Goal: Task Accomplishment & Management: Manage account settings

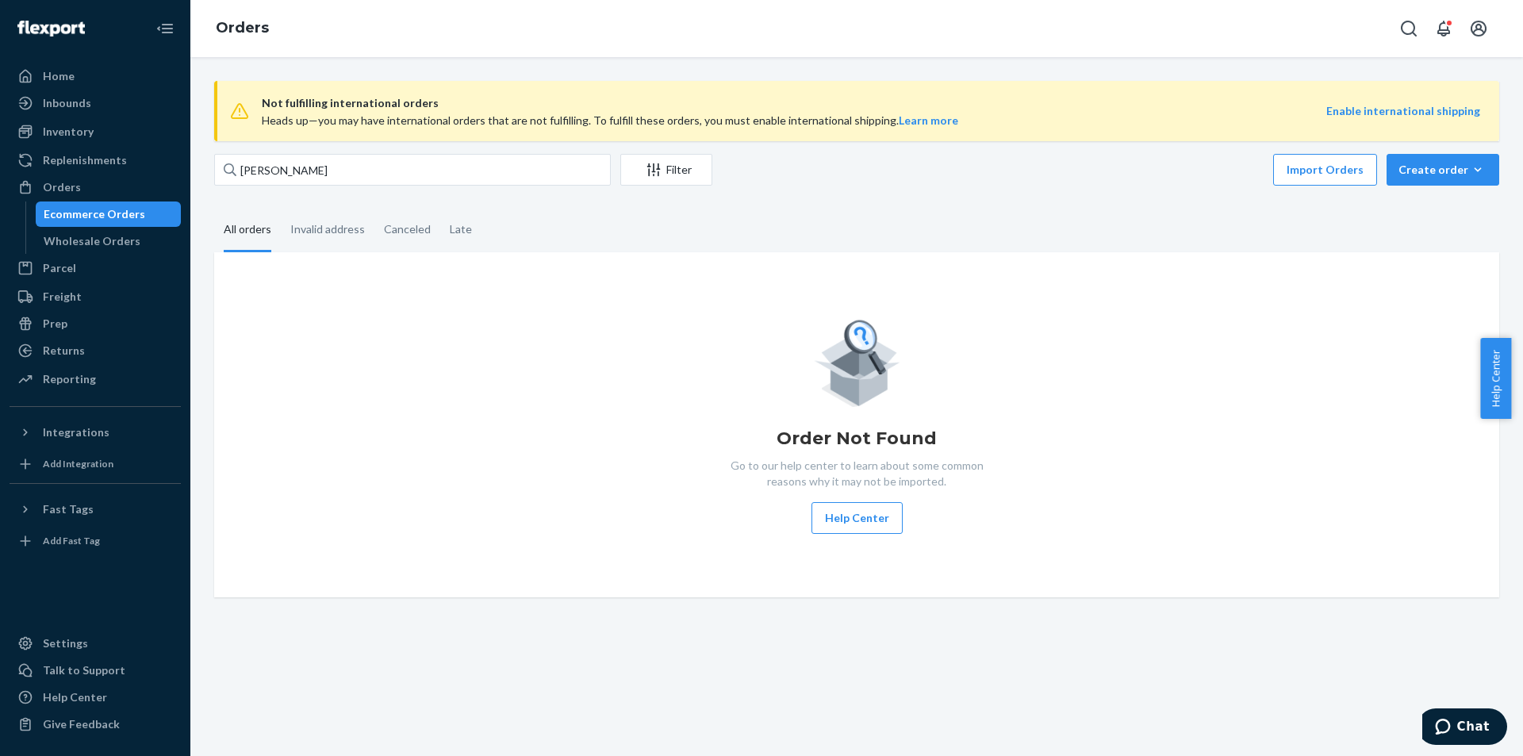
type input "[PERSON_NAME]"
type input "\"
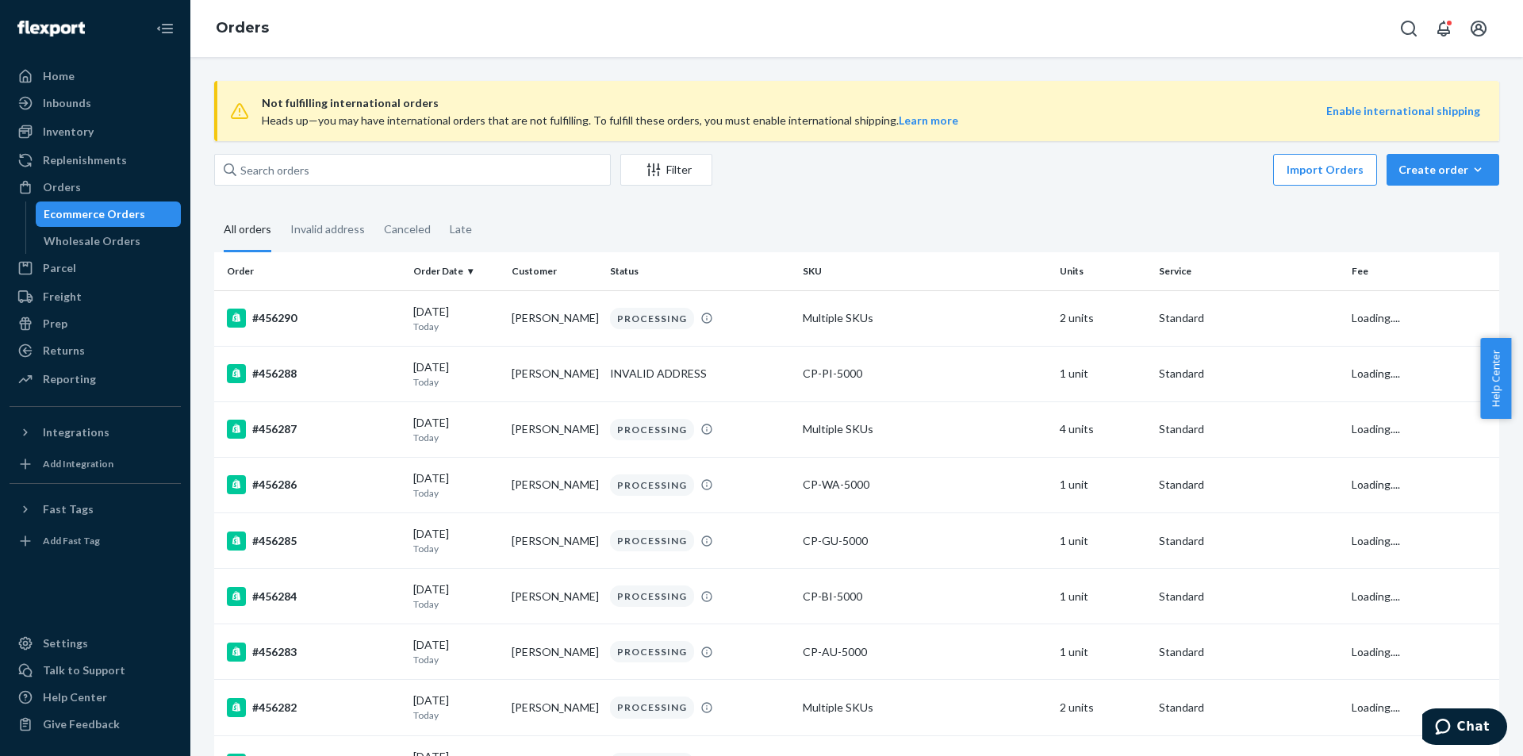
click at [435, 164] on input "text" at bounding box center [412, 170] width 397 height 32
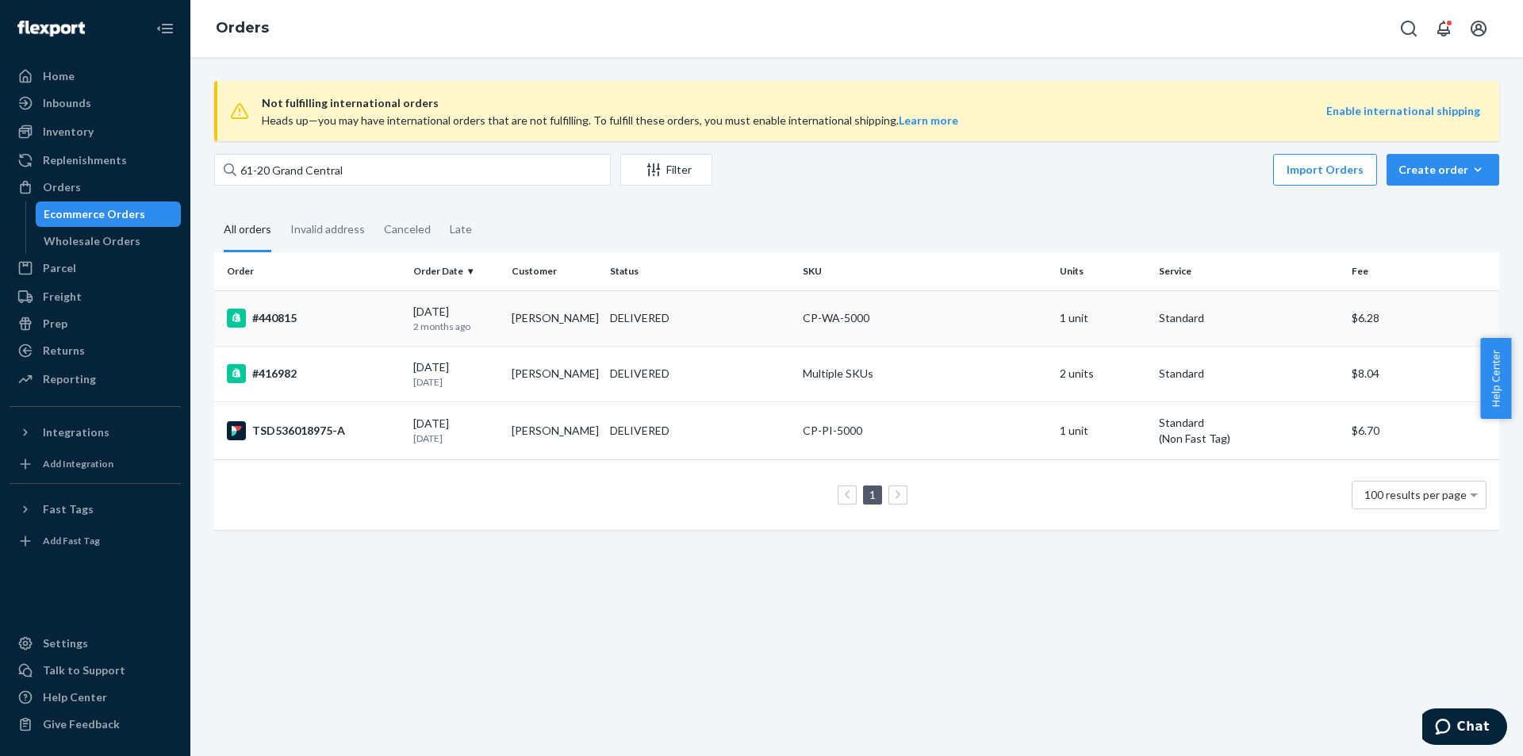
type input "61-20 Grand Central"
click at [462, 317] on div "[DATE] [DATE]" at bounding box center [456, 318] width 86 height 29
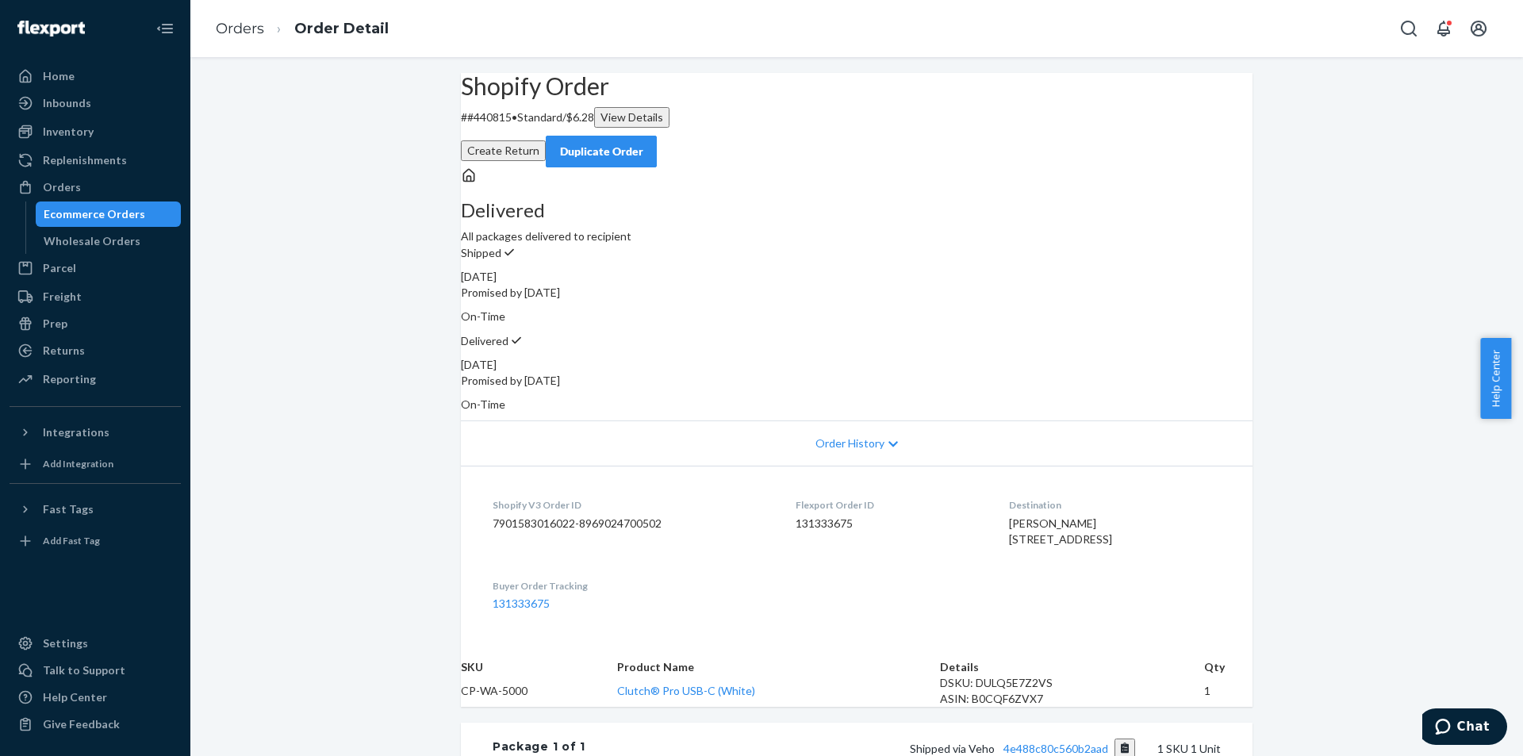
click at [519, 128] on p "# #440815 • Standard / $6.28 View Details" at bounding box center [857, 117] width 792 height 21
copy p "440815"
click at [527, 128] on p "# #440815 • Standard / $6.28 View Details" at bounding box center [857, 117] width 792 height 21
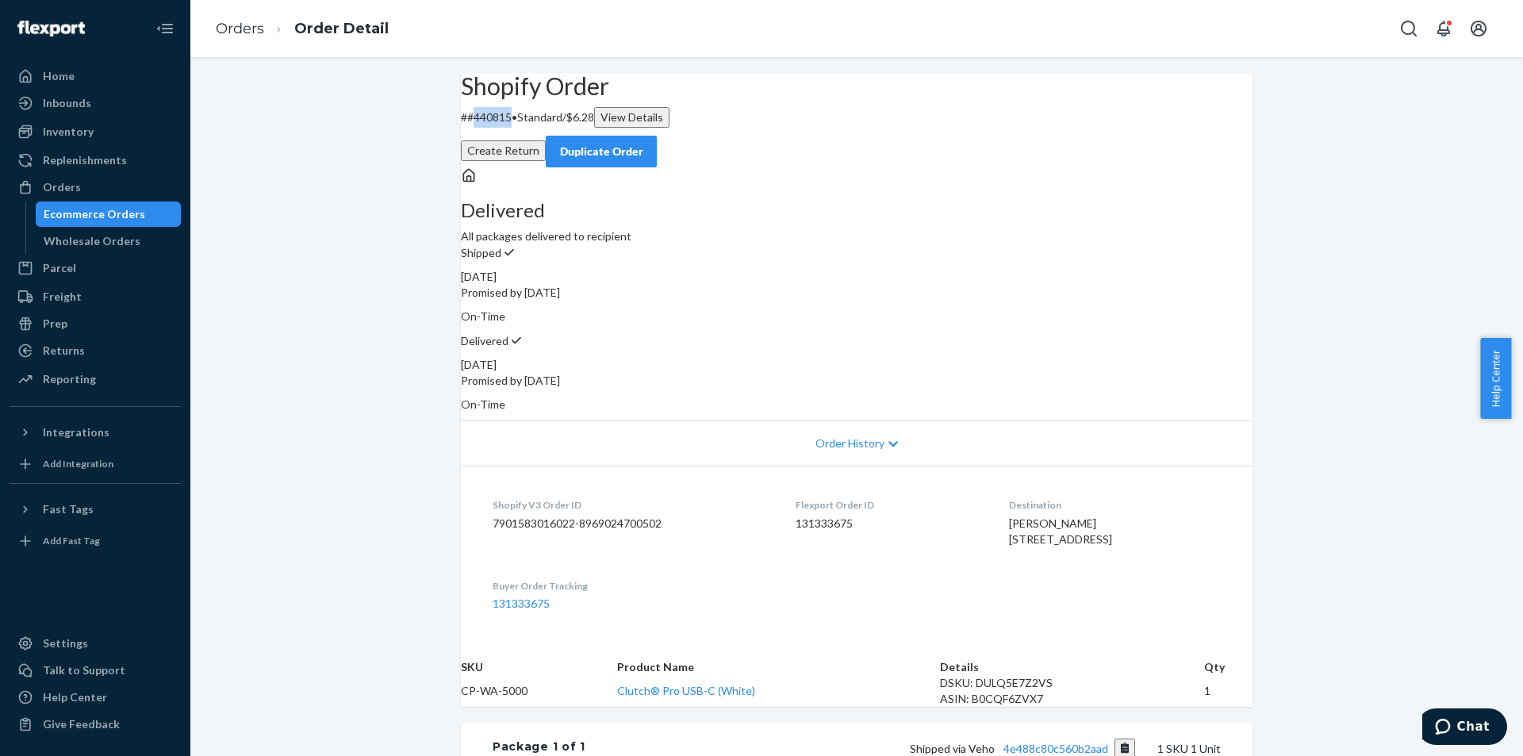
click at [643, 144] on div "Duplicate Order" at bounding box center [601, 152] width 84 height 16
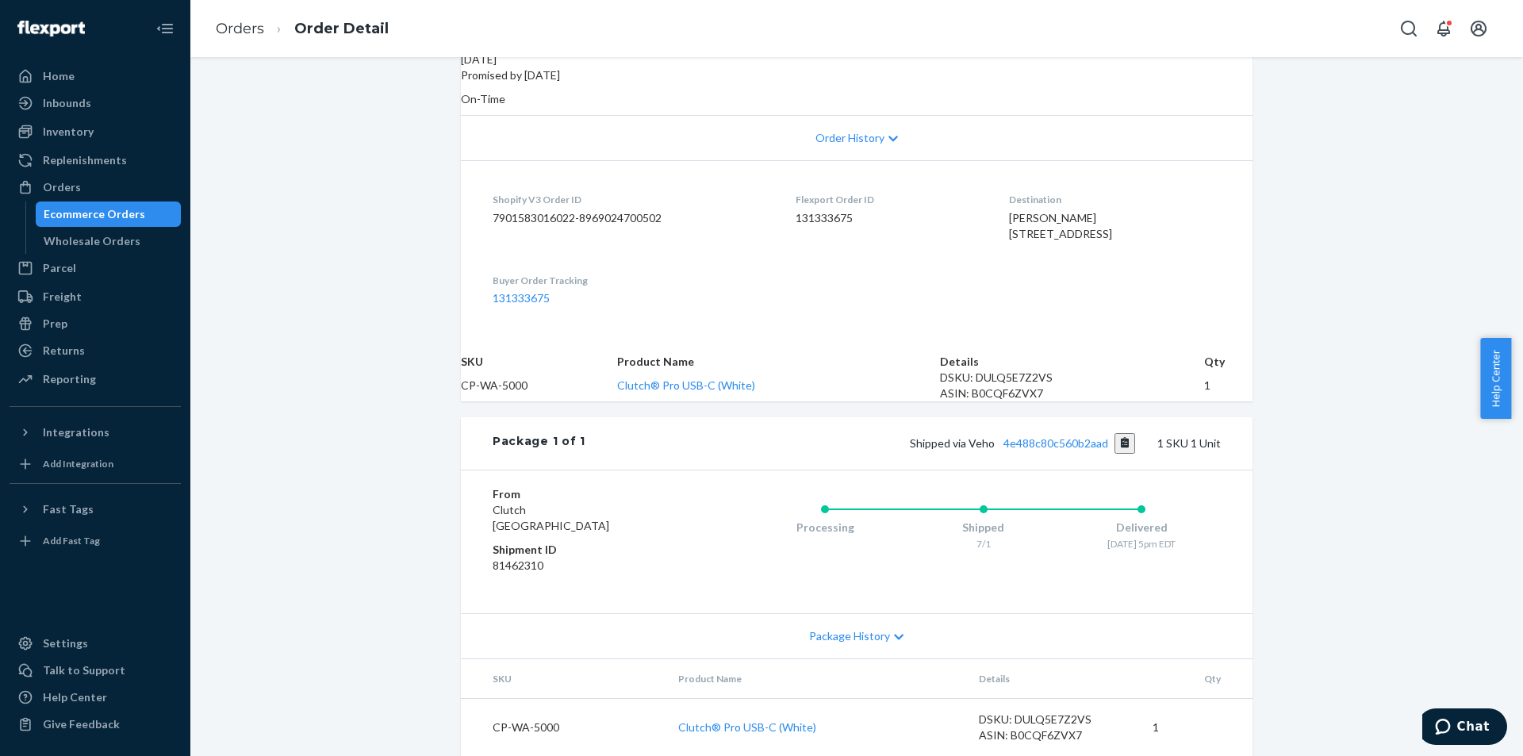
scroll to position [386, 0]
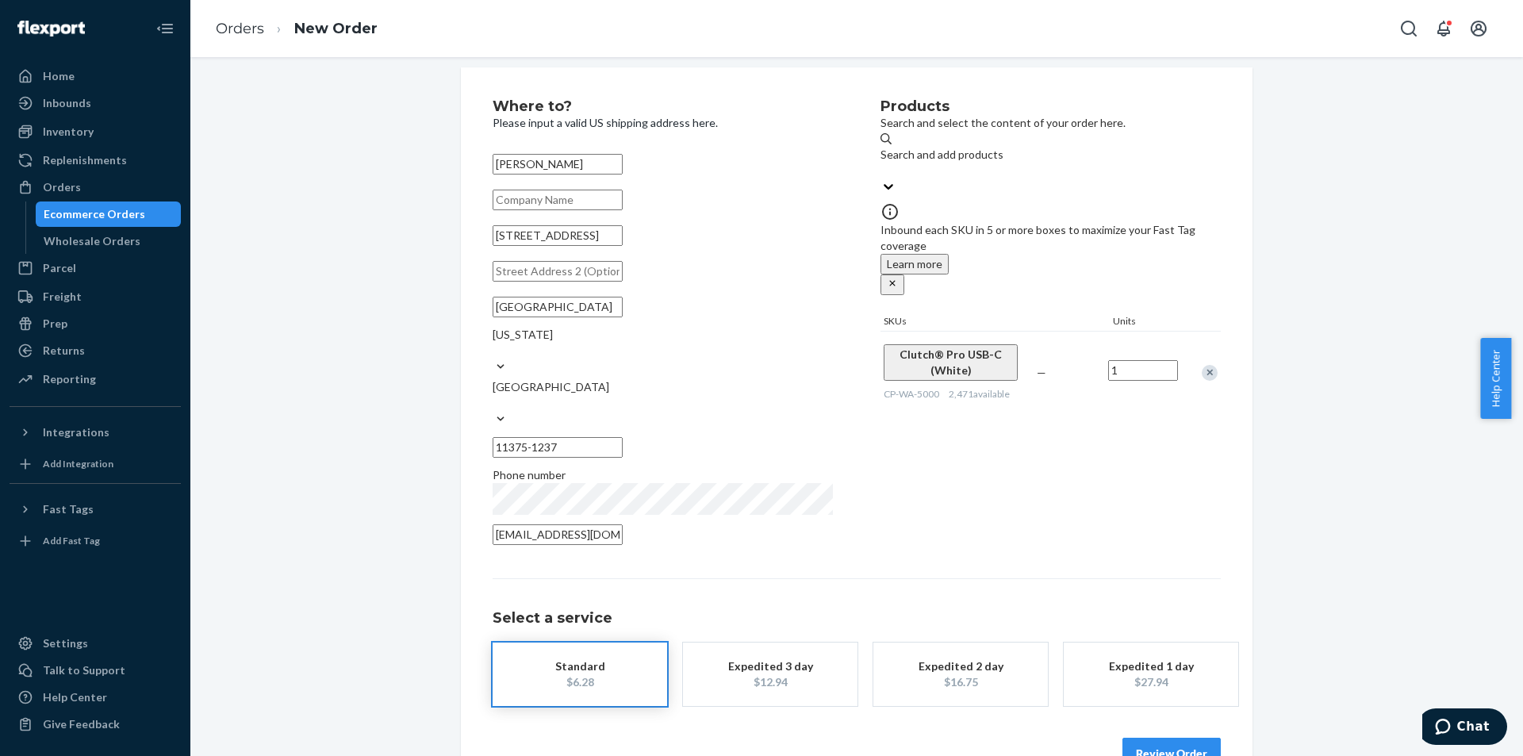
scroll to position [14, 0]
click at [1147, 753] on button "Review Order" at bounding box center [1171, 769] width 98 height 32
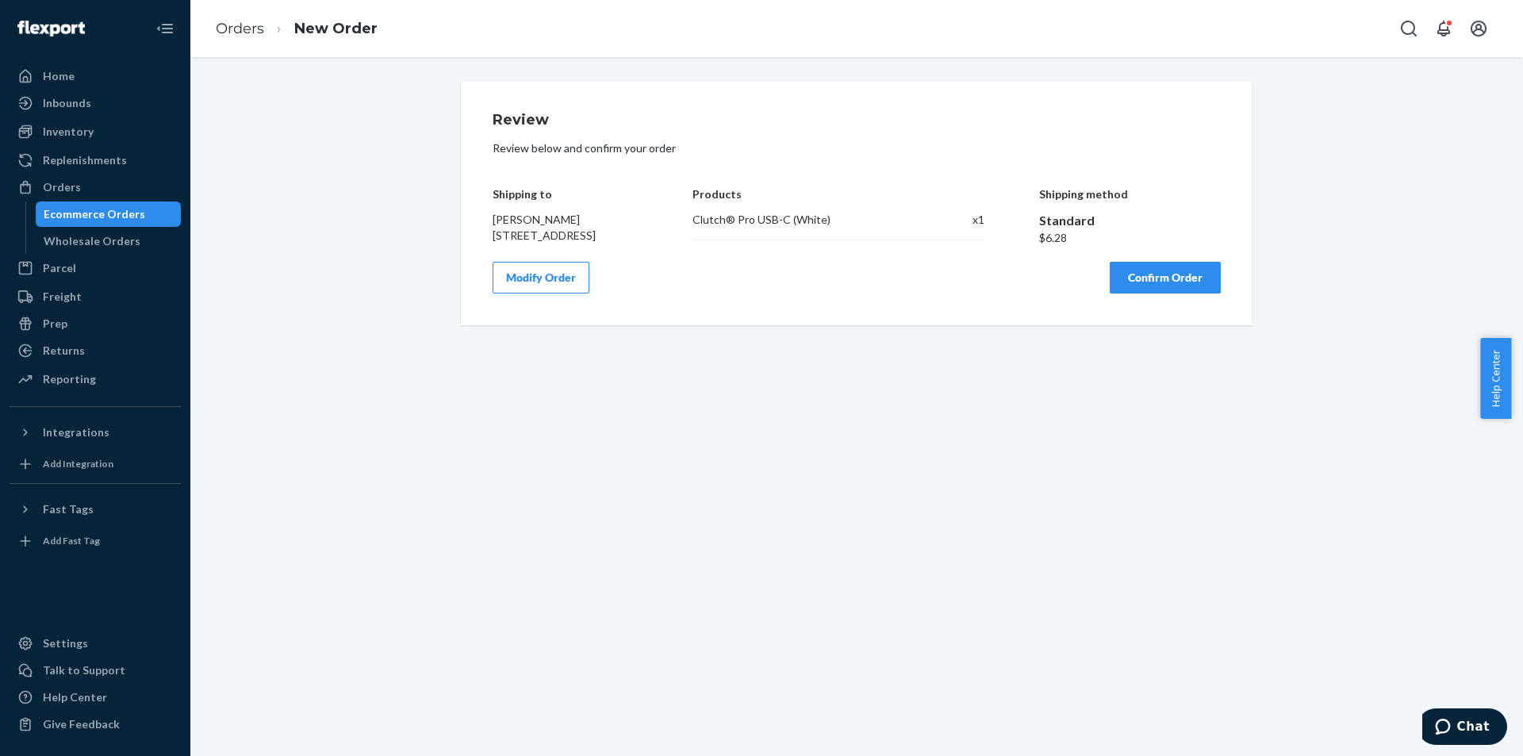
scroll to position [0, 0]
click at [1158, 294] on button "Confirm Order" at bounding box center [1165, 278] width 111 height 32
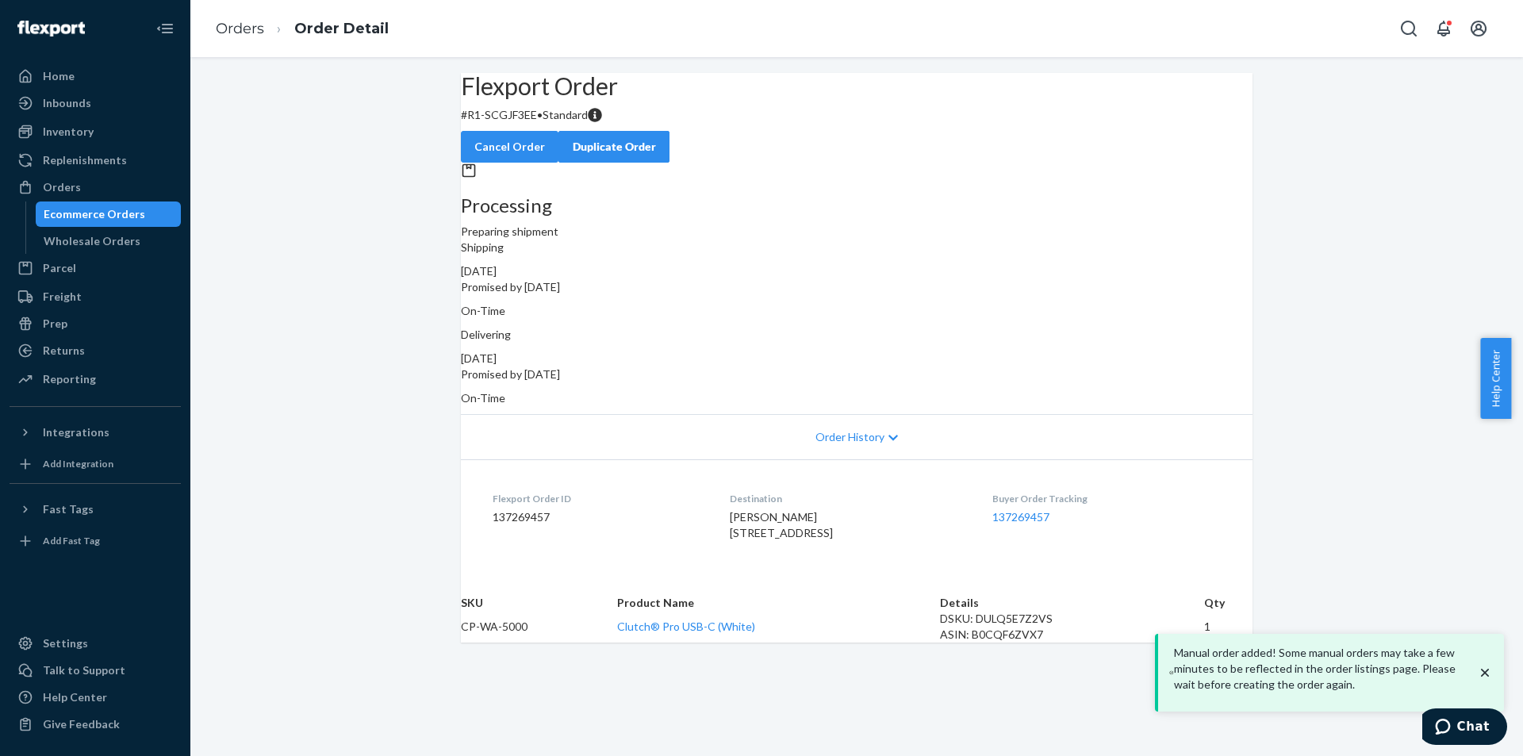
click at [532, 123] on p "# R1-SCGJF3EE • Standard" at bounding box center [857, 115] width 792 height 16
click at [561, 99] on h2 "Flexport Order" at bounding box center [857, 86] width 792 height 26
drag, startPoint x: 562, startPoint y: 155, endPoint x: 495, endPoint y: 155, distance: 67.4
click at [495, 123] on p "# R1-SCGJF3EE • Standard" at bounding box center [857, 115] width 792 height 16
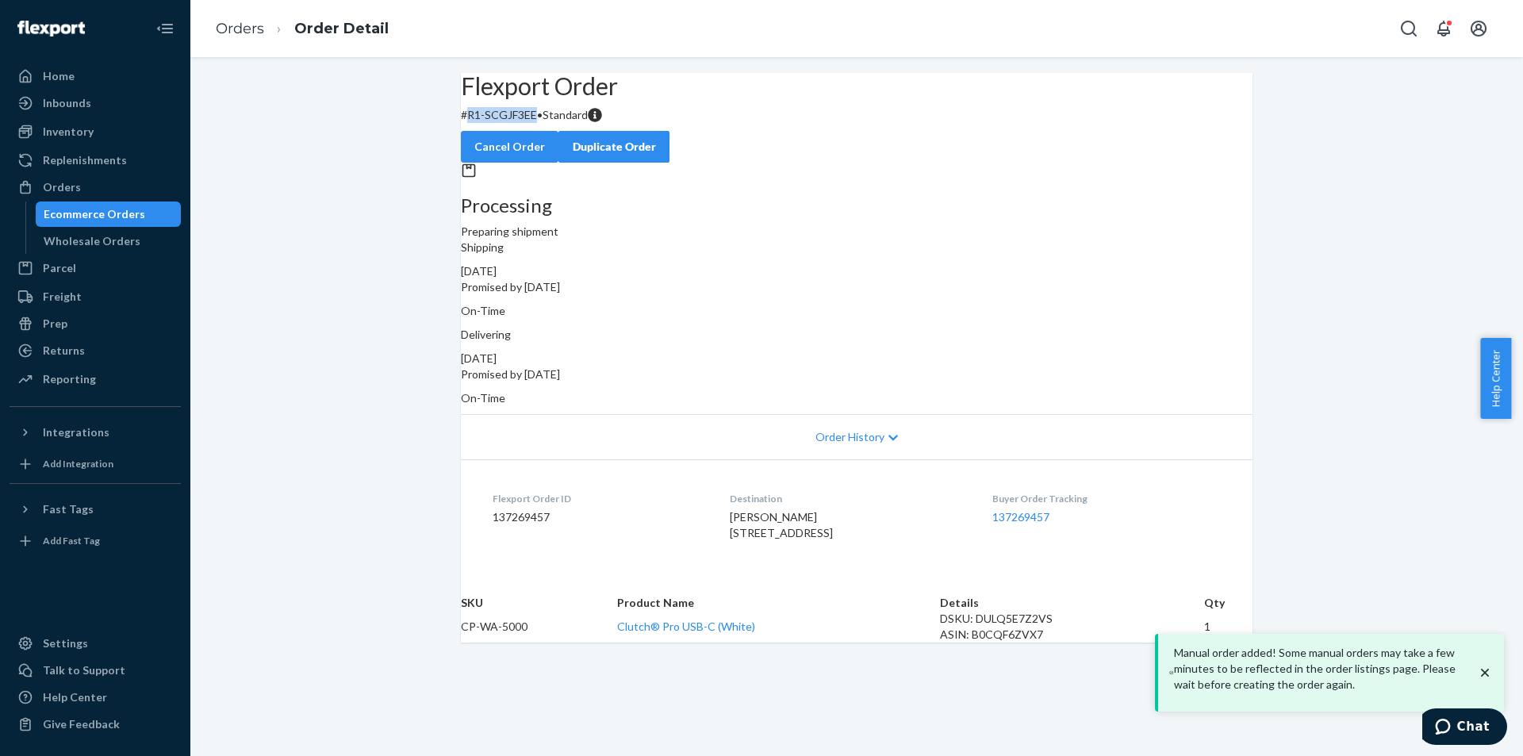
copy p "R1-SCGJF3EE"
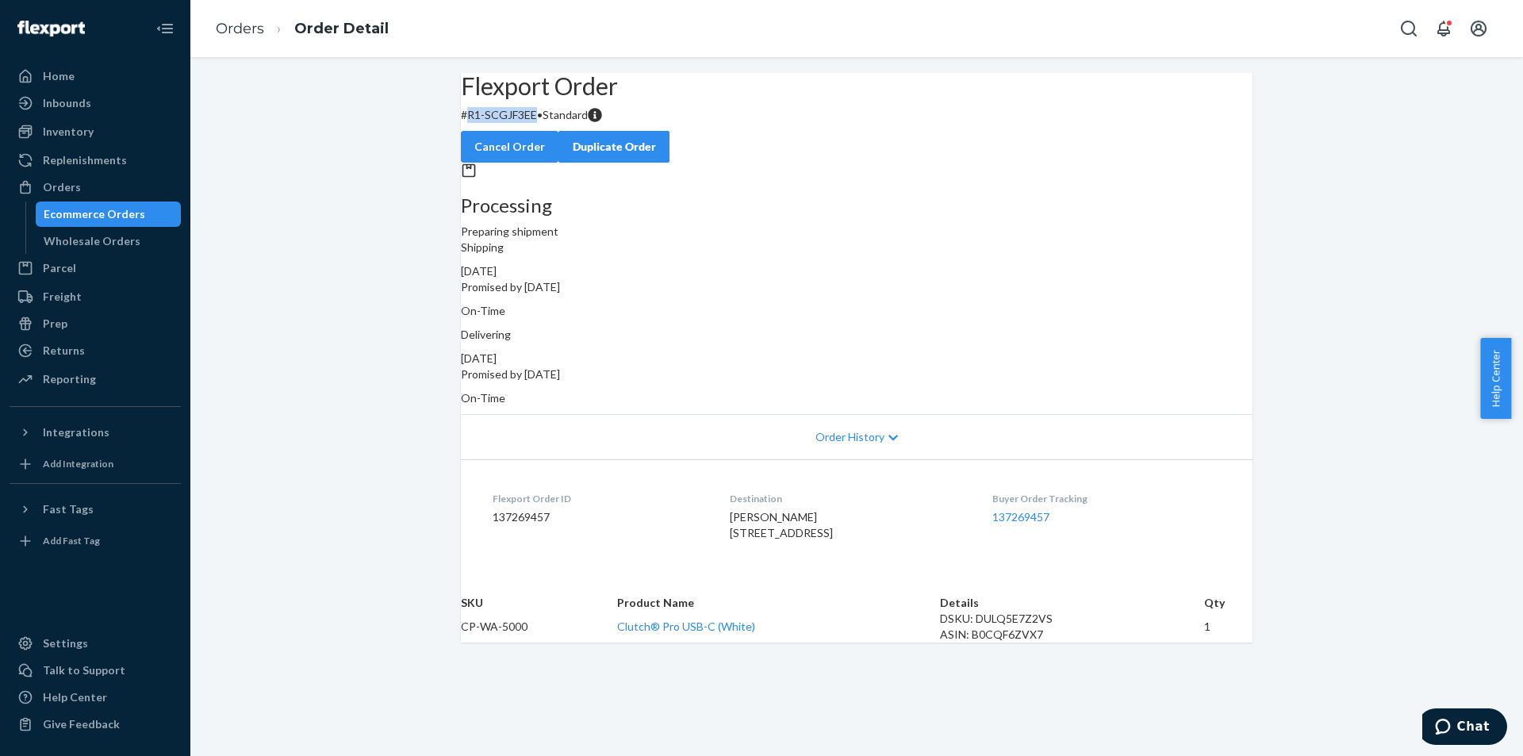
drag, startPoint x: 779, startPoint y: 251, endPoint x: 913, endPoint y: 95, distance: 205.9
click at [779, 240] on div "Processing Preparing shipment" at bounding box center [857, 201] width 792 height 77
